Goal: Task Accomplishment & Management: Use online tool/utility

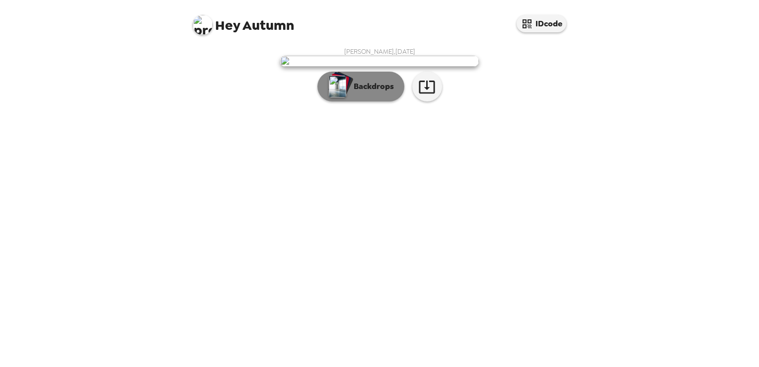
click at [343, 97] on img "button" at bounding box center [337, 87] width 17 height 22
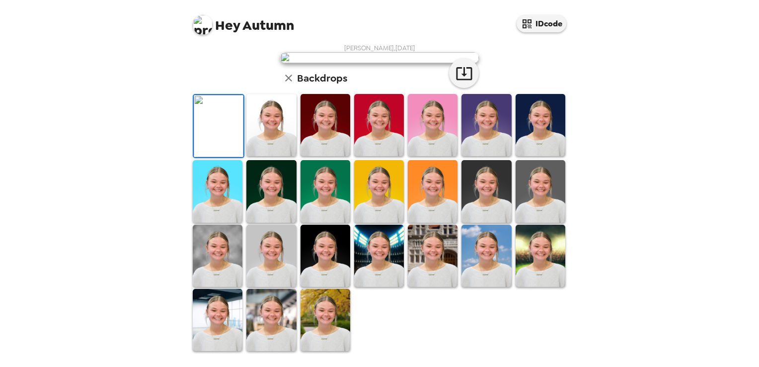
click at [516, 194] on img at bounding box center [541, 191] width 50 height 62
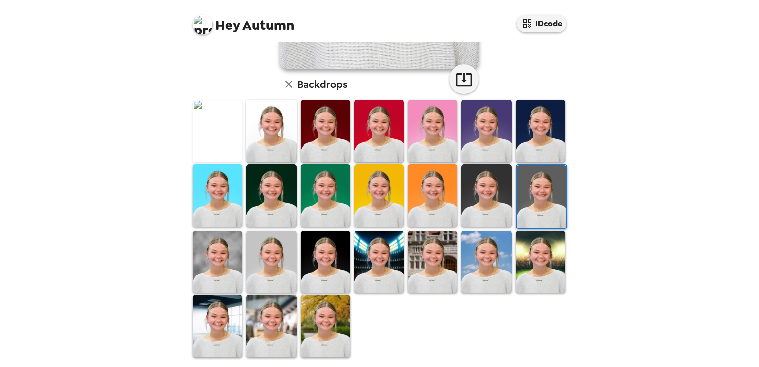
scroll to position [235, 0]
click at [546, 135] on img at bounding box center [541, 131] width 50 height 62
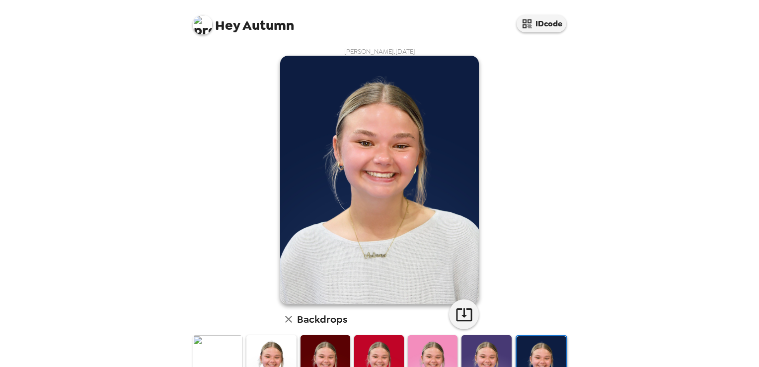
scroll to position [2, 0]
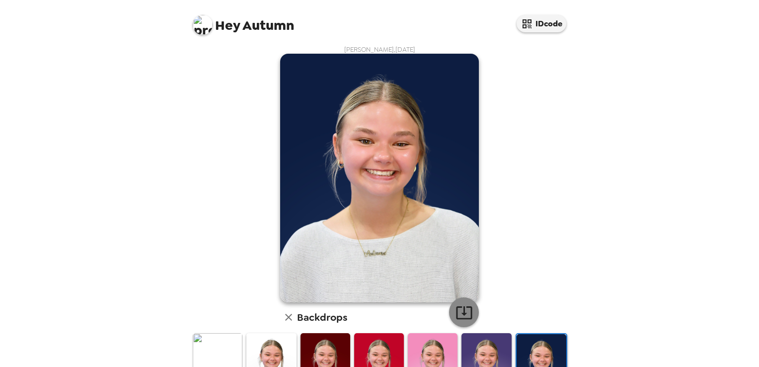
click at [456, 309] on icon "button" at bounding box center [464, 312] width 17 height 17
